Goal: Navigation & Orientation: Find specific page/section

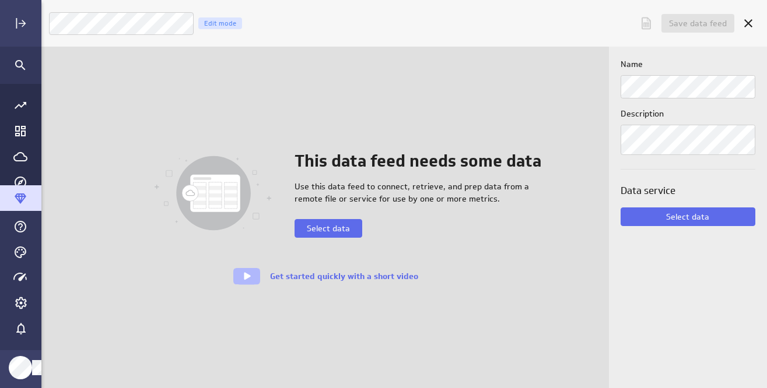
scroll to position [6, 6]
click at [20, 228] on icon "Main Menu" at bounding box center [20, 226] width 14 height 14
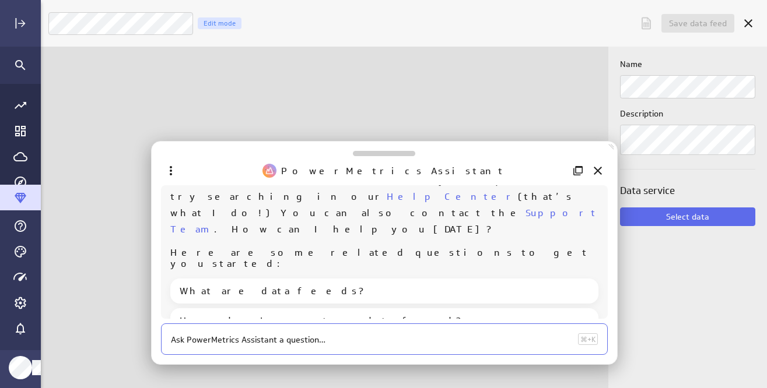
scroll to position [0, 0]
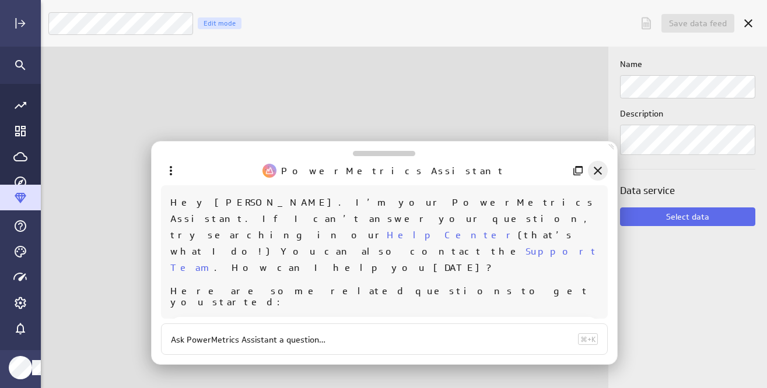
click at [588, 168] on div "Close" at bounding box center [598, 171] width 20 height 20
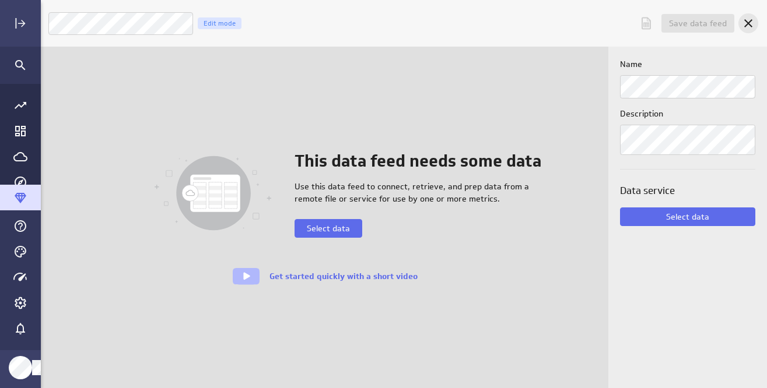
click at [746, 25] on icon "Cancel" at bounding box center [748, 23] width 8 height 8
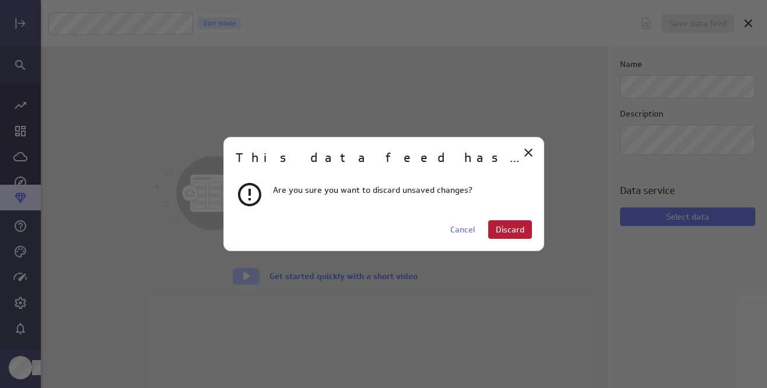
click at [512, 230] on span "Discard" at bounding box center [510, 229] width 29 height 10
click at [515, 229] on span "Discard" at bounding box center [510, 229] width 29 height 10
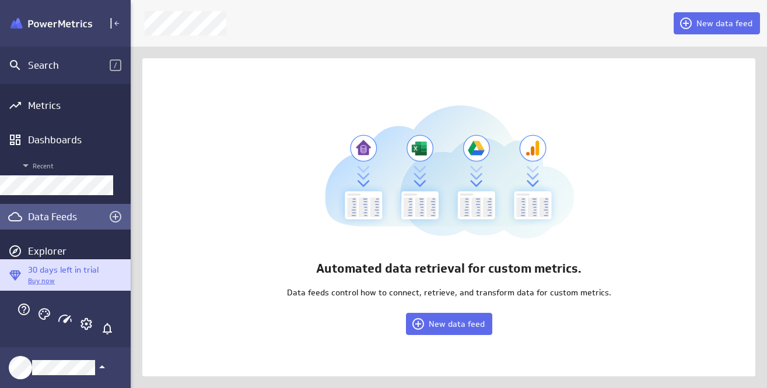
scroll to position [6, 6]
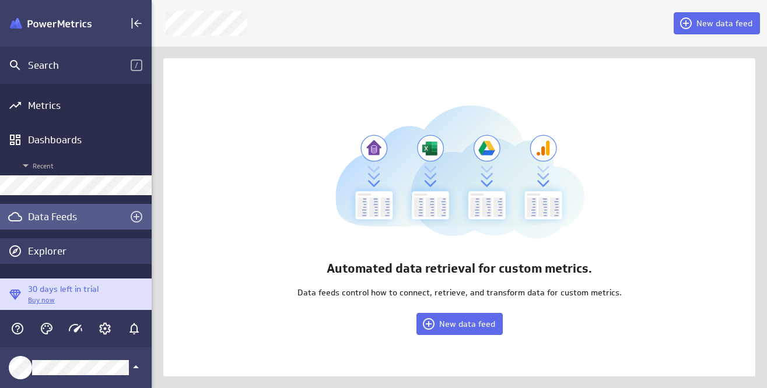
click at [48, 249] on div "Explorer" at bounding box center [88, 251] width 121 height 13
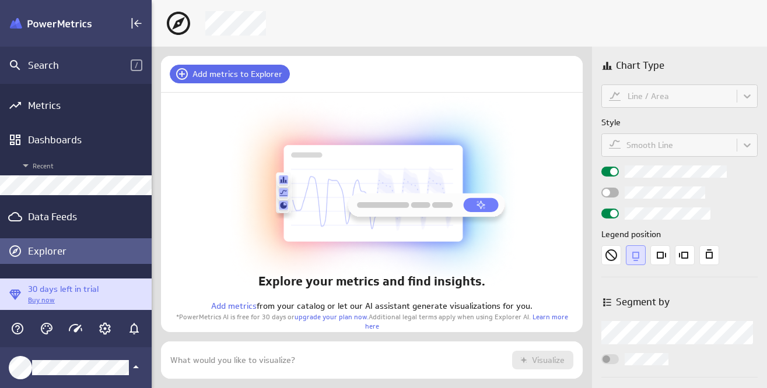
scroll to position [55, 440]
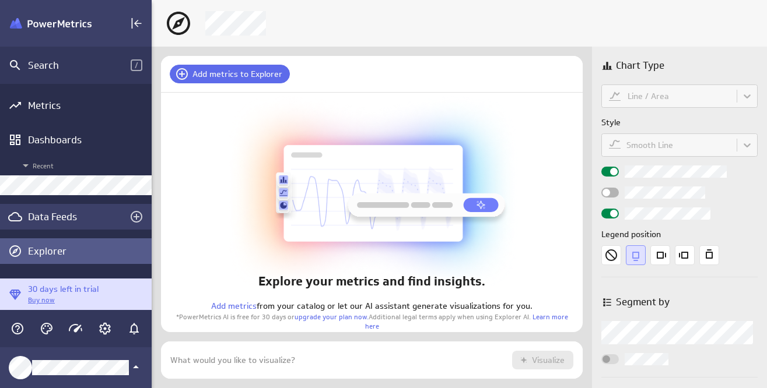
click at [70, 222] on div "Data Feeds" at bounding box center [76, 216] width 96 height 13
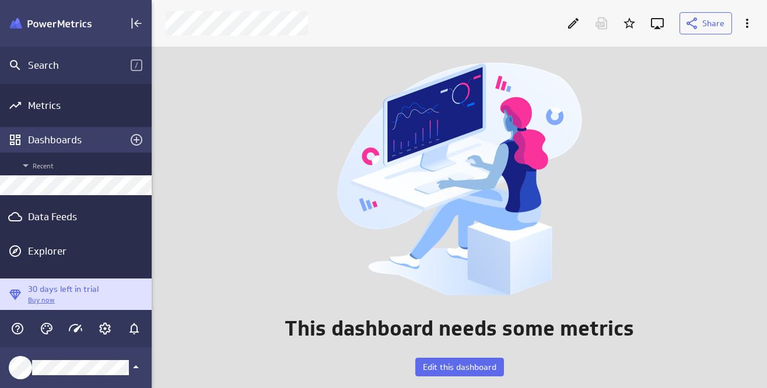
scroll to position [360, 633]
click at [65, 138] on div "Dashboards" at bounding box center [76, 140] width 96 height 13
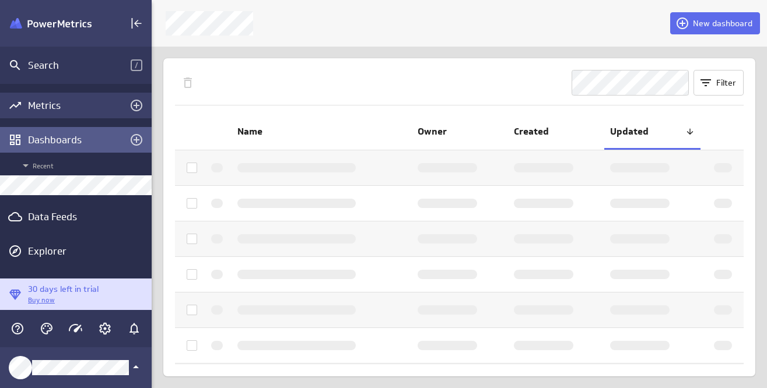
click at [65, 99] on div "Metrics" at bounding box center [76, 105] width 96 height 13
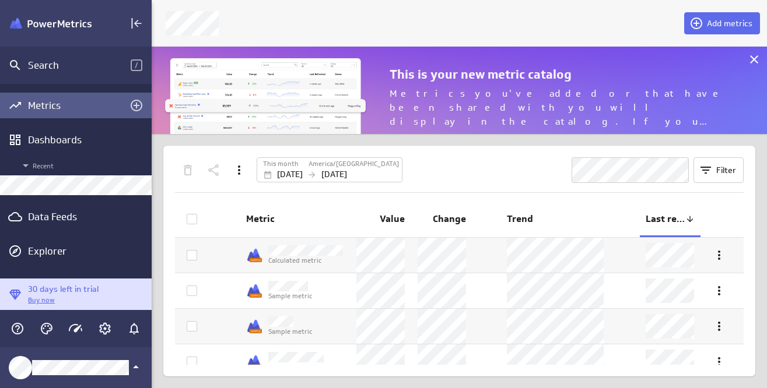
scroll to position [106, 633]
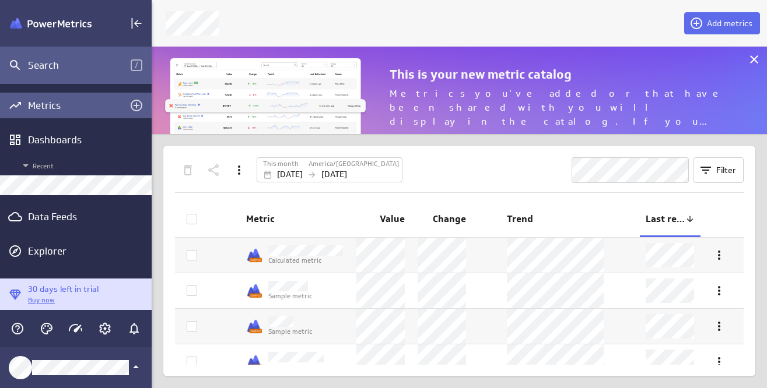
click at [65, 74] on div "Search /" at bounding box center [76, 65] width 152 height 37
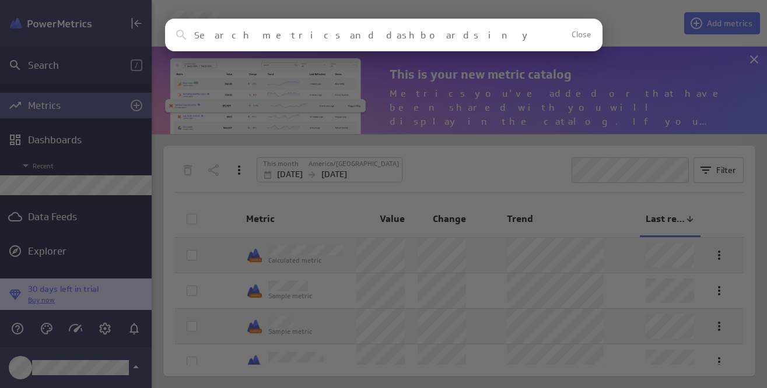
click at [82, 302] on div "Clear Close No results found No assets in your account match this search reques…" at bounding box center [383, 194] width 767 height 388
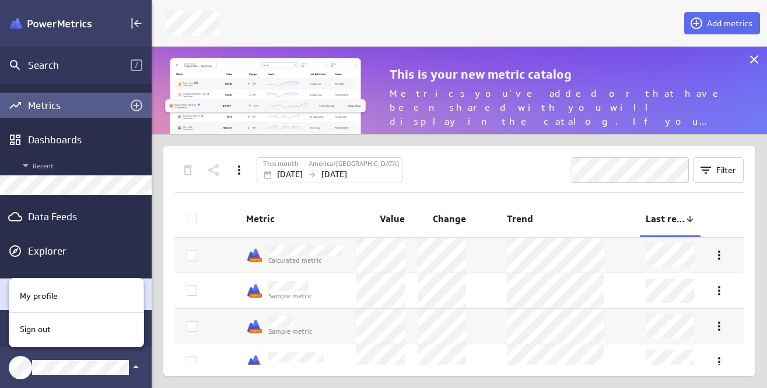
click at [170, 183] on div at bounding box center [383, 194] width 767 height 388
